Goal: Task Accomplishment & Management: Manage account settings

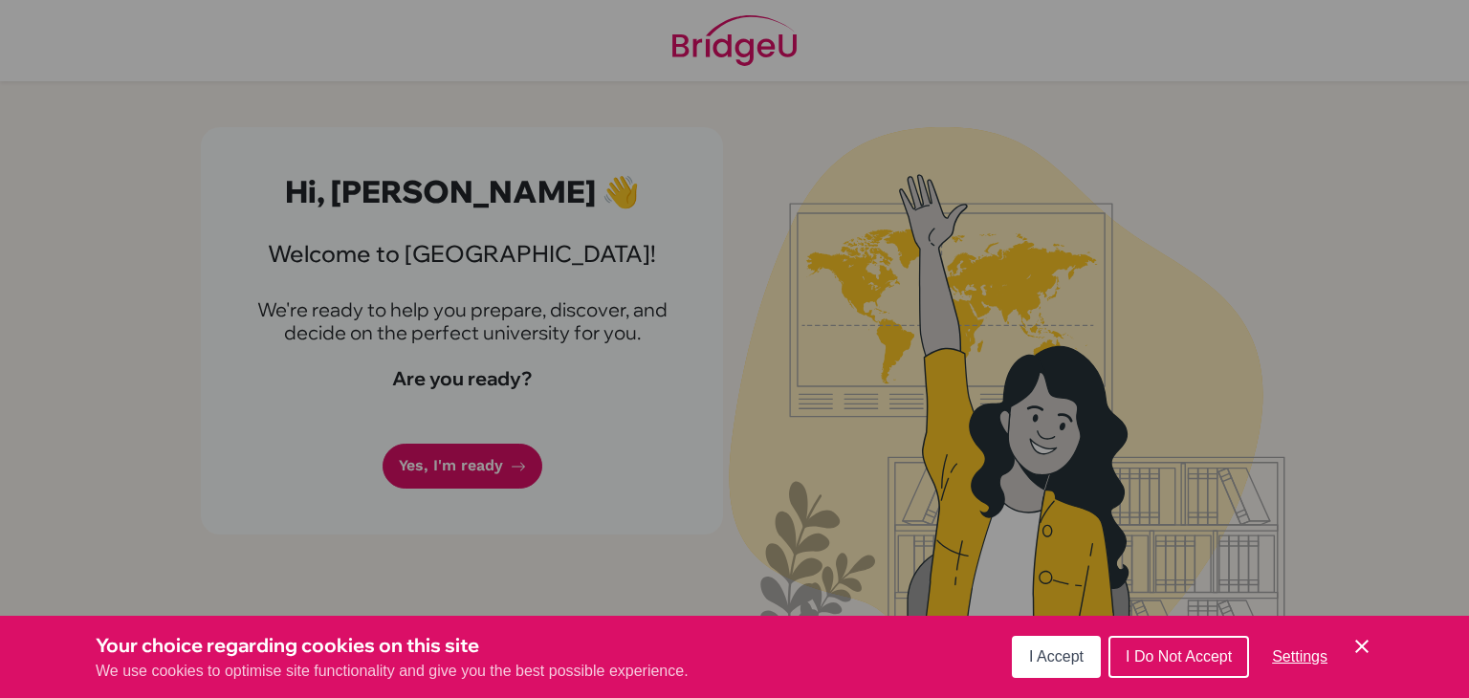
click at [471, 472] on div "Cookie Preferences" at bounding box center [734, 349] width 1469 height 698
click at [1083, 659] on span "I Accept" at bounding box center [1056, 657] width 55 height 16
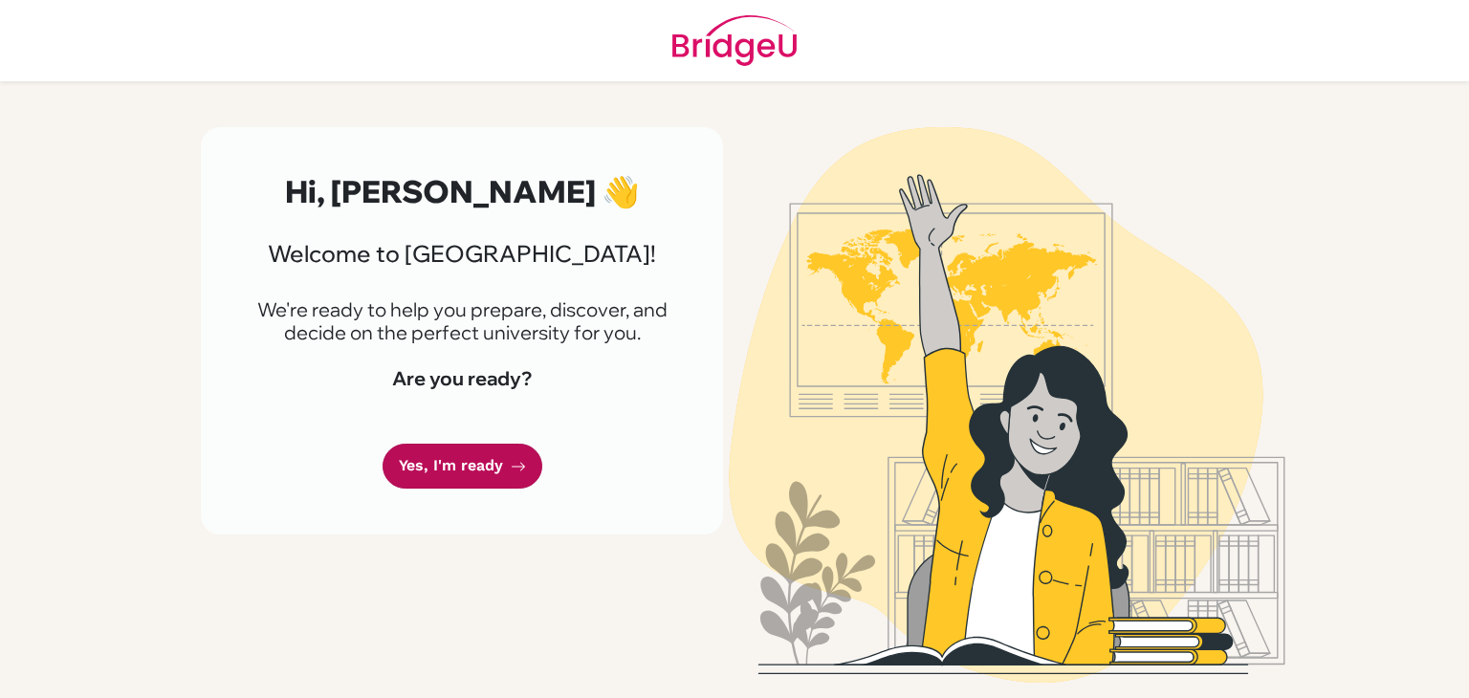
click at [468, 468] on link "Yes, I'm ready" at bounding box center [463, 466] width 160 height 45
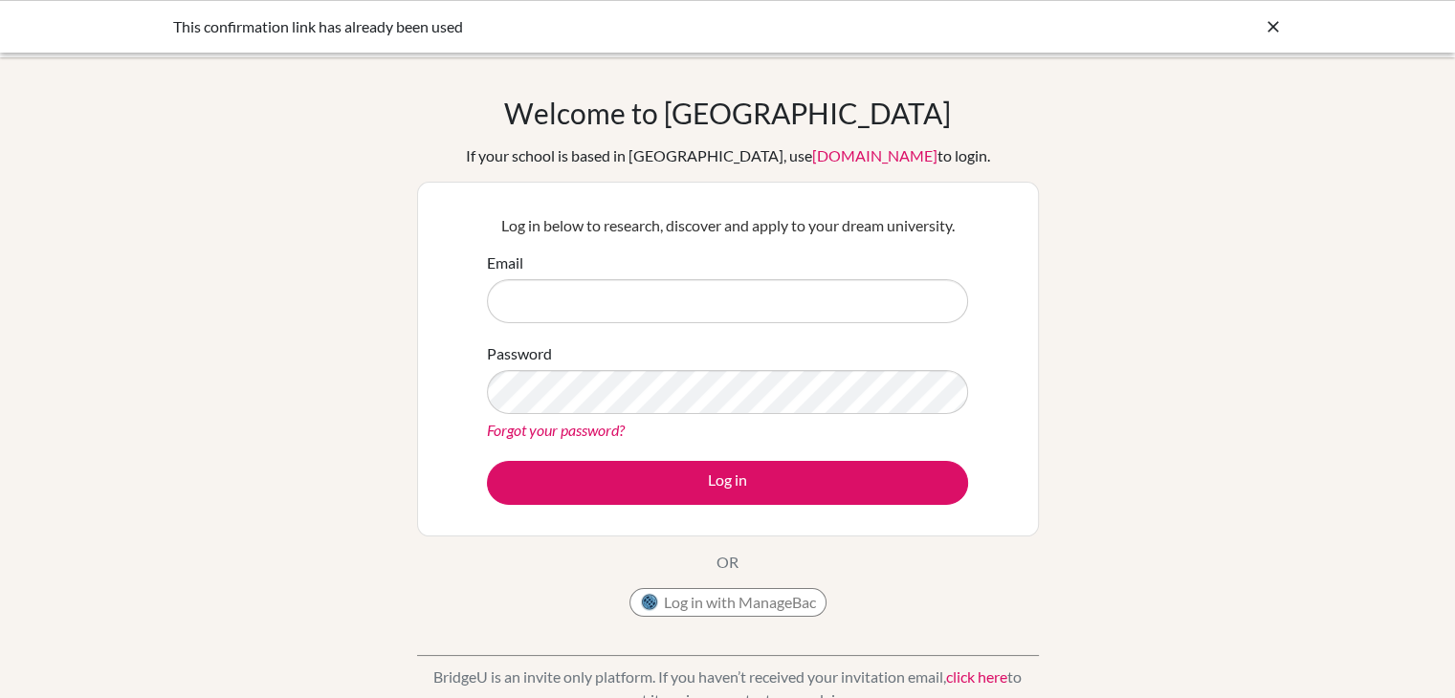
click at [634, 315] on input "Email" at bounding box center [727, 301] width 481 height 44
type input "[PERSON_NAME][EMAIL_ADDRESS][DOMAIN_NAME]"
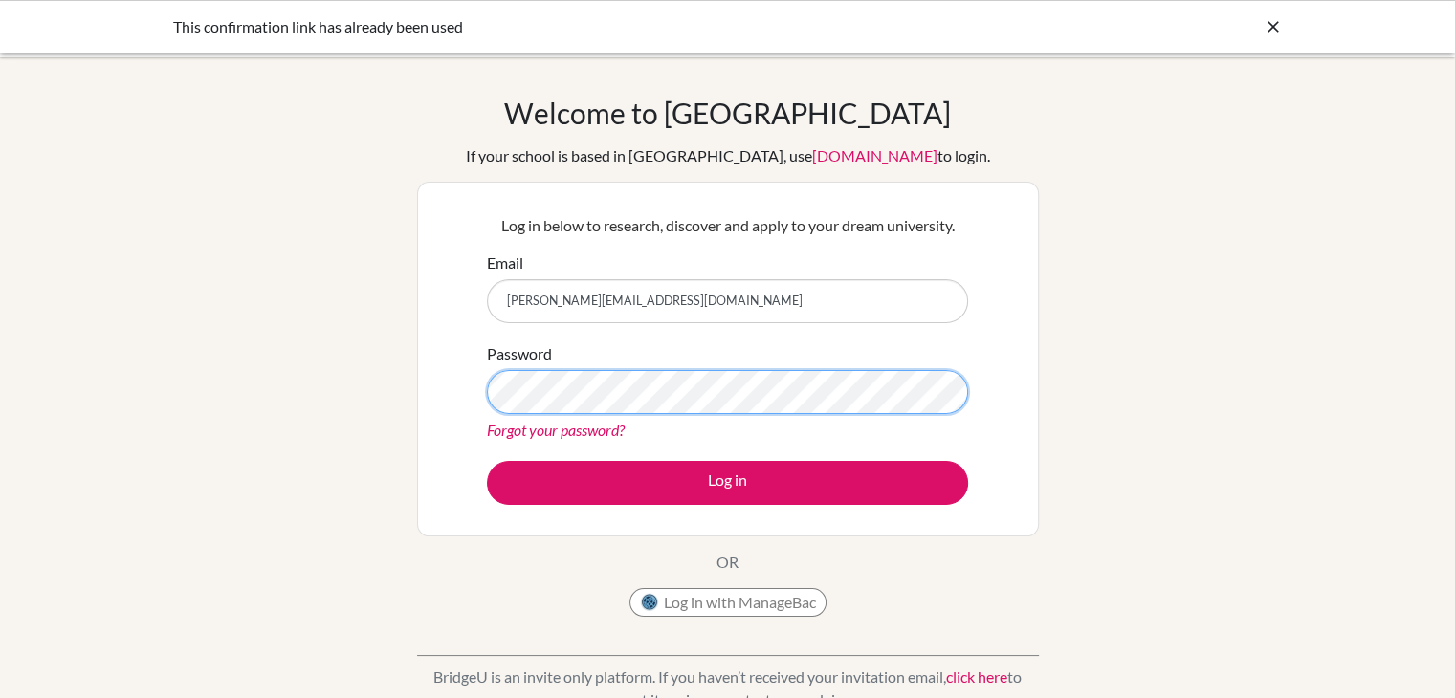
click at [487, 461] on button "Log in" at bounding box center [727, 483] width 481 height 44
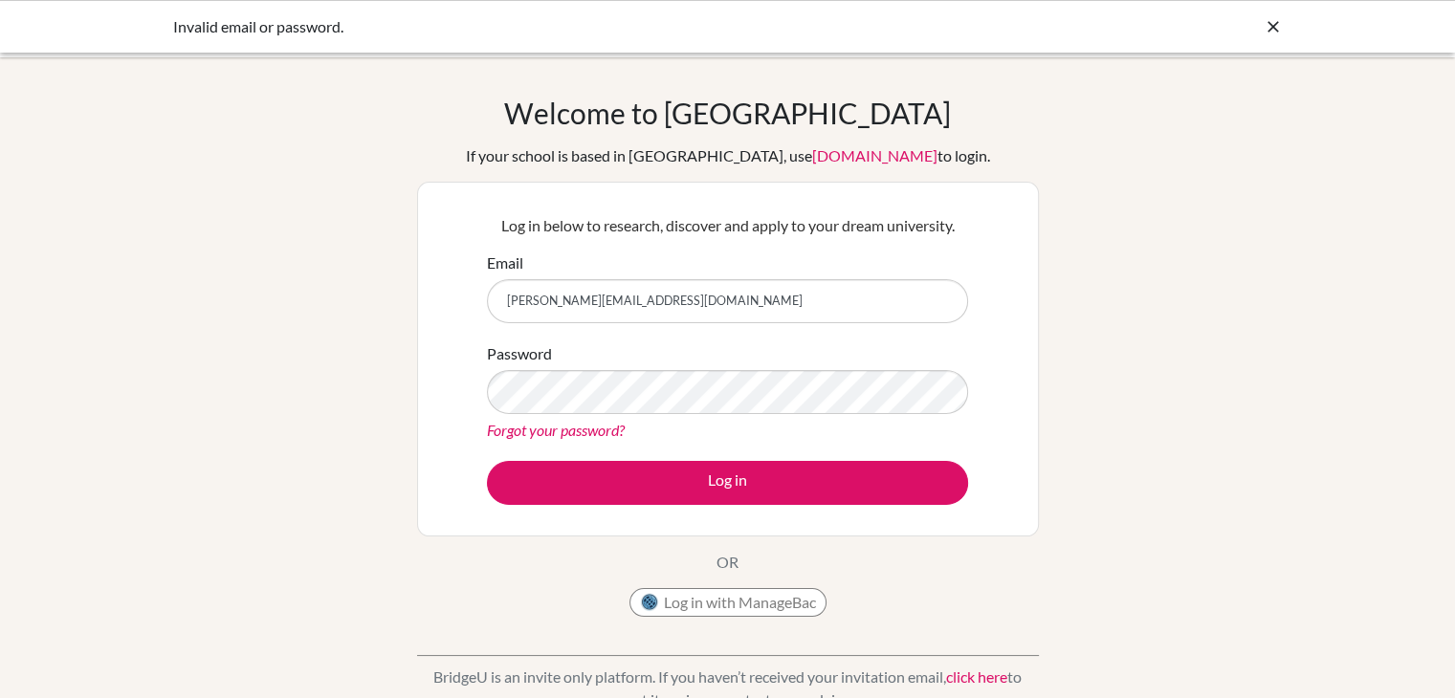
click at [1264, 32] on icon at bounding box center [1273, 26] width 19 height 19
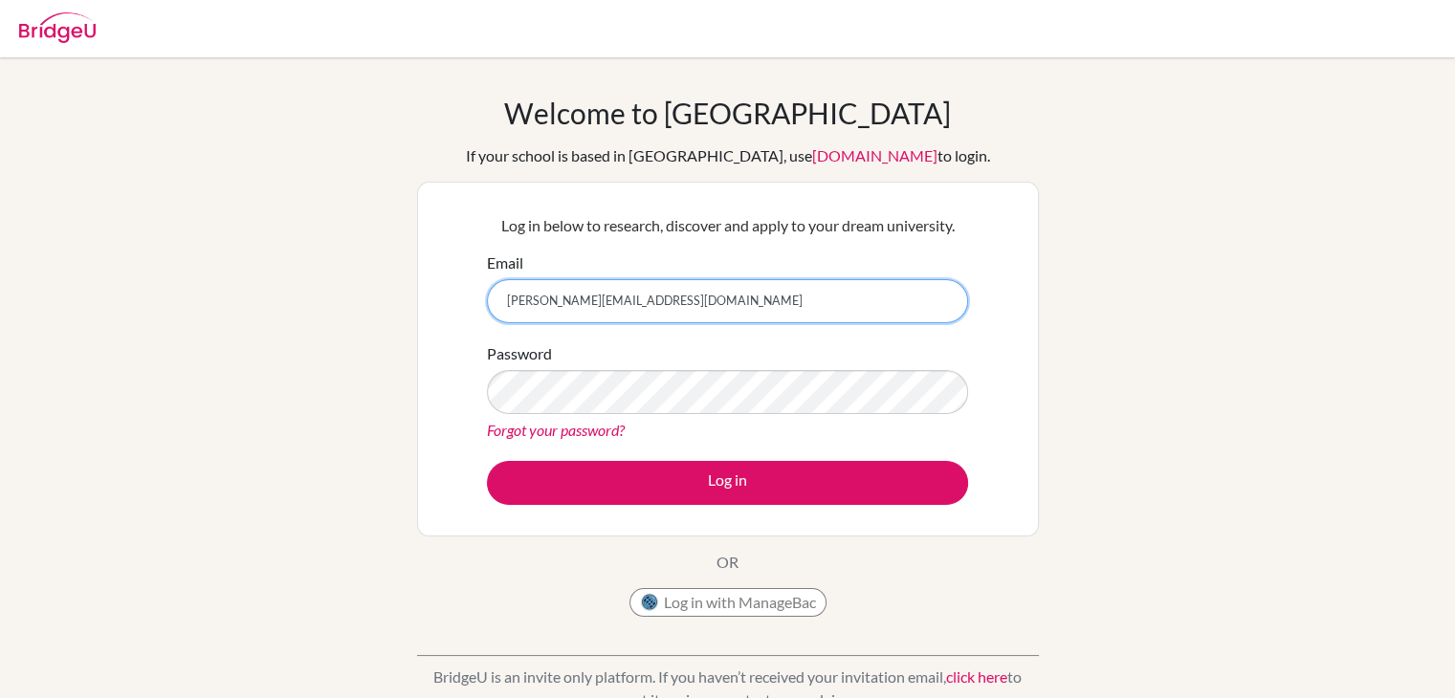
click at [787, 306] on input "[PERSON_NAME][EMAIL_ADDRESS][DOMAIN_NAME]" at bounding box center [727, 301] width 481 height 44
click at [392, 303] on div "Welcome to BridgeU If your school is based in China, use app.bridge-u.com.cn to…" at bounding box center [727, 409] width 1455 height 626
click at [456, 368] on div "Log in below to research, discover and apply to your dream university. Email pa…" at bounding box center [728, 359] width 622 height 355
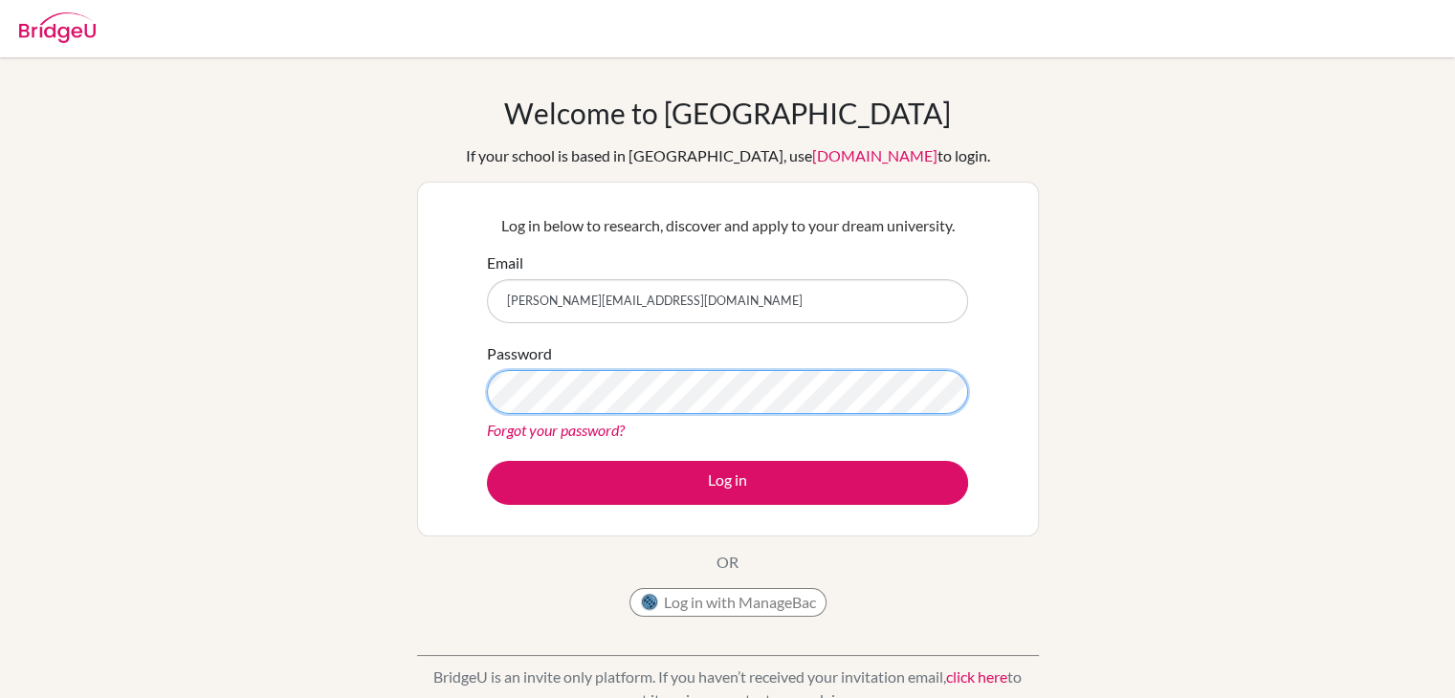
click at [487, 461] on button "Log in" at bounding box center [727, 483] width 481 height 44
